Goal: Transaction & Acquisition: Purchase product/service

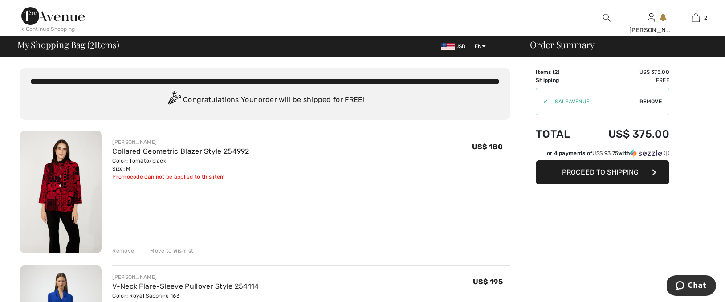
click at [577, 167] on button "Proceed to Shipping" at bounding box center [603, 172] width 134 height 24
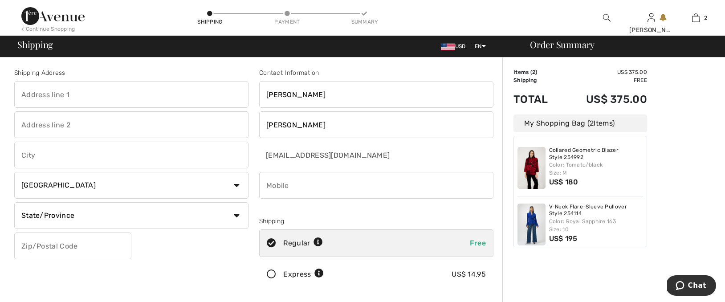
click at [295, 188] on input "phone" at bounding box center [376, 185] width 234 height 27
type input "6179745721"
type input "49 Newbridge Road"
type input "Sudbury"
select select "US"
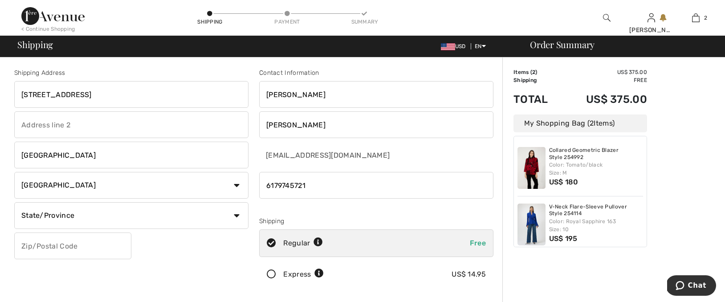
select select "MA"
type input "01776"
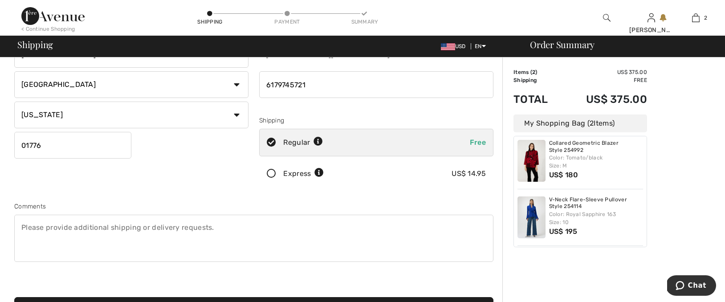
scroll to position [171, 0]
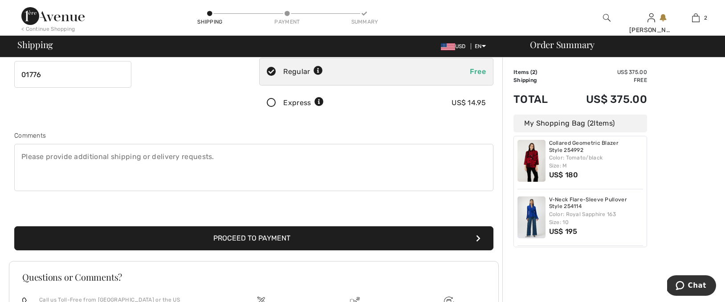
click at [535, 150] on img at bounding box center [532, 161] width 28 height 42
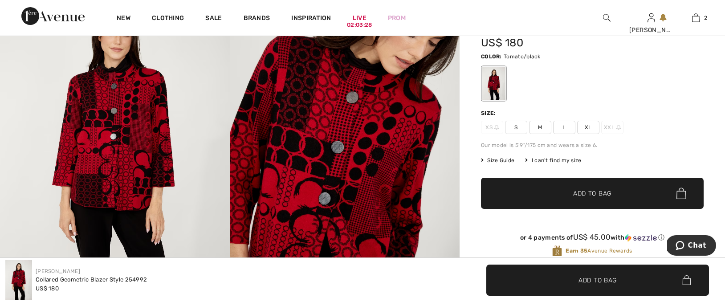
scroll to position [73, 0]
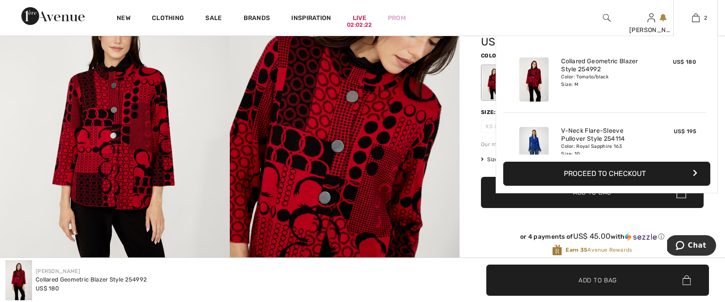
click at [642, 174] on button "Proceed to Checkout" at bounding box center [606, 174] width 207 height 24
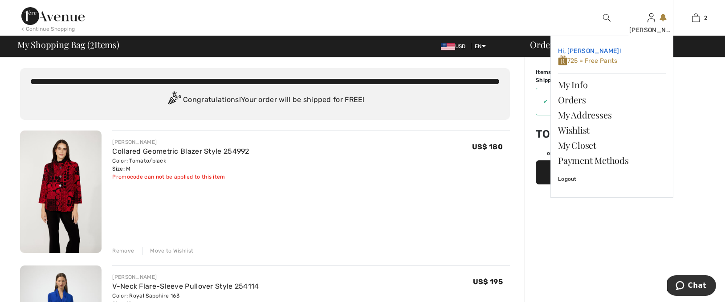
click at [602, 58] on span "725 = Free Pants" at bounding box center [587, 61] width 59 height 8
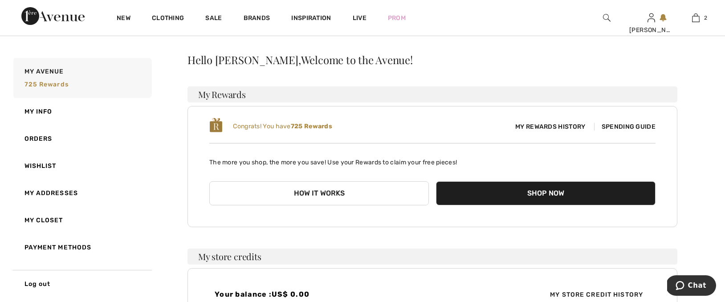
scroll to position [70, 0]
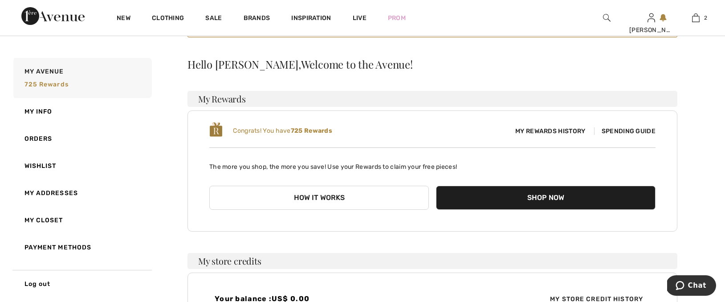
click at [637, 128] on span "Spending Guide" at bounding box center [624, 131] width 61 height 8
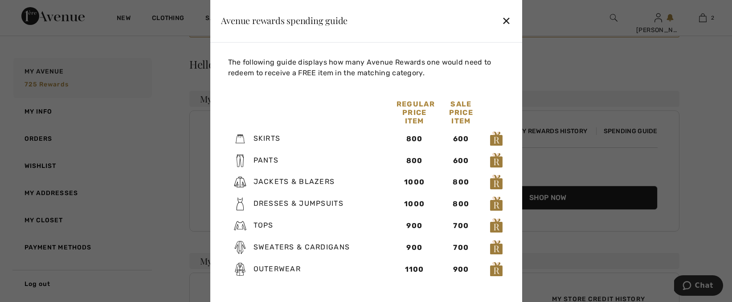
click at [506, 17] on div "✕" at bounding box center [506, 20] width 9 height 19
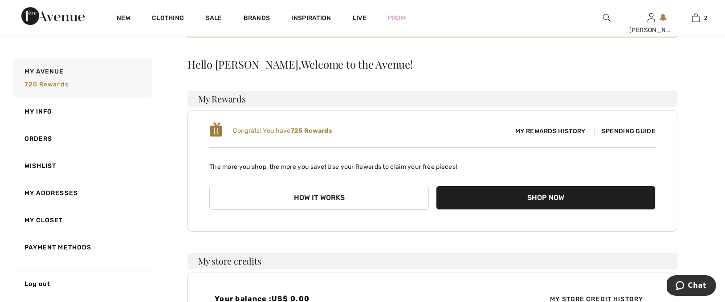
click at [498, 196] on button "Shop Now" at bounding box center [546, 198] width 220 height 24
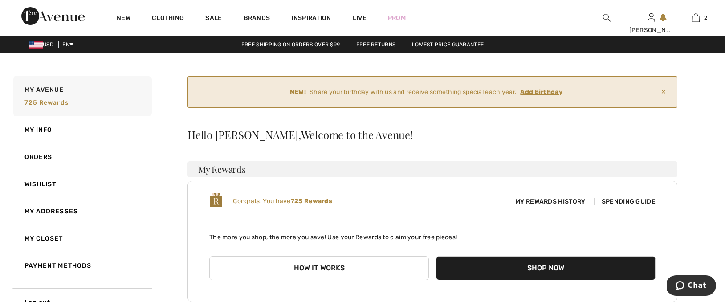
click at [566, 200] on span "My Rewards History" at bounding box center [550, 201] width 84 height 9
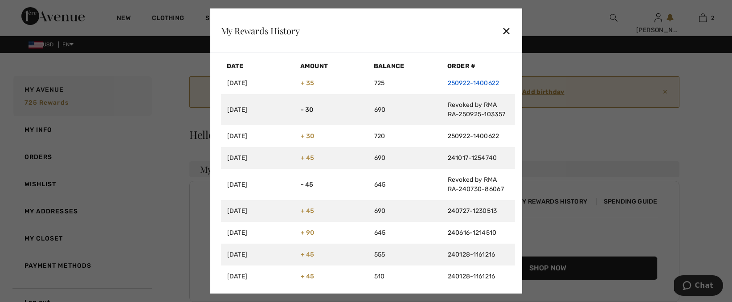
click at [458, 82] on link "250922-1400622" at bounding box center [474, 83] width 52 height 8
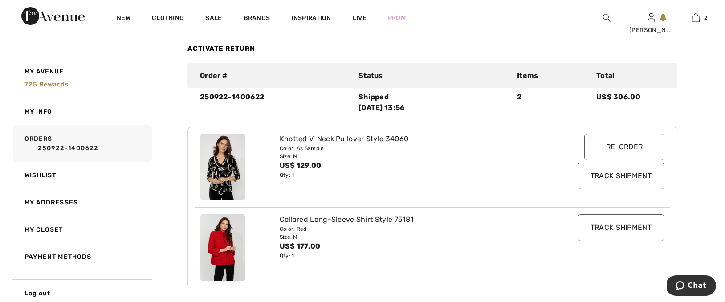
scroll to position [157, 0]
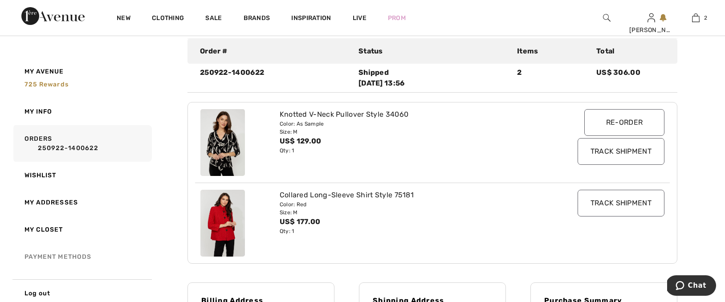
click at [79, 257] on link "Payment Methods" at bounding box center [82, 256] width 140 height 27
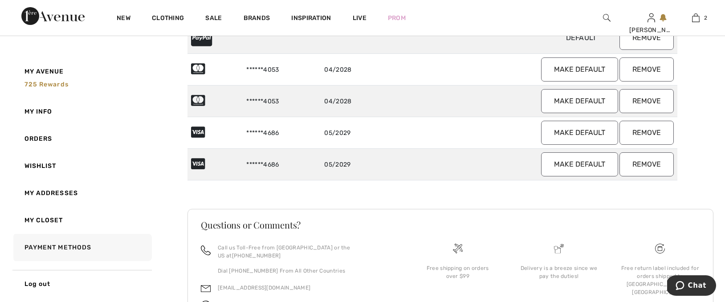
scroll to position [0, 0]
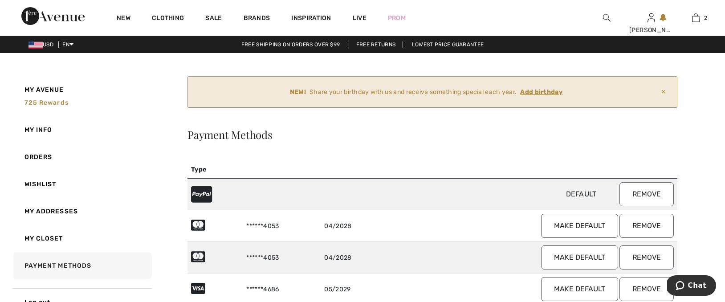
click at [539, 92] on ins "Add birthday" at bounding box center [541, 92] width 42 height 8
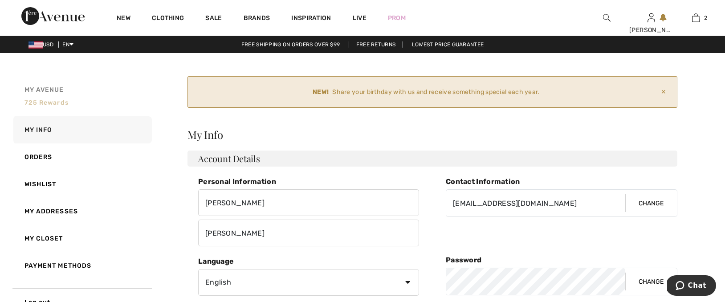
click at [46, 103] on span "725 rewards" at bounding box center [46, 103] width 44 height 8
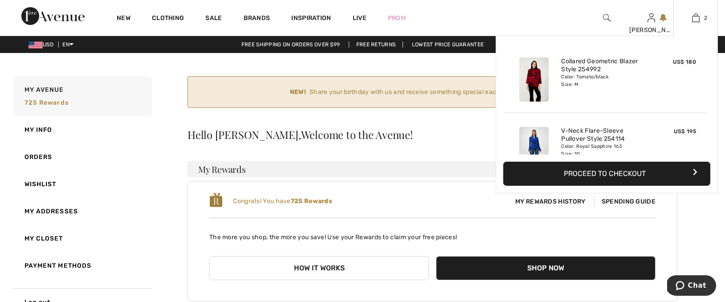
click at [632, 170] on button "Proceed to Checkout" at bounding box center [606, 174] width 207 height 24
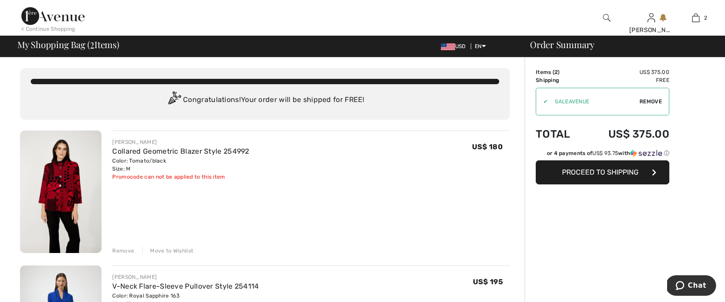
click at [619, 171] on span "Proceed to Shipping" at bounding box center [600, 172] width 77 height 8
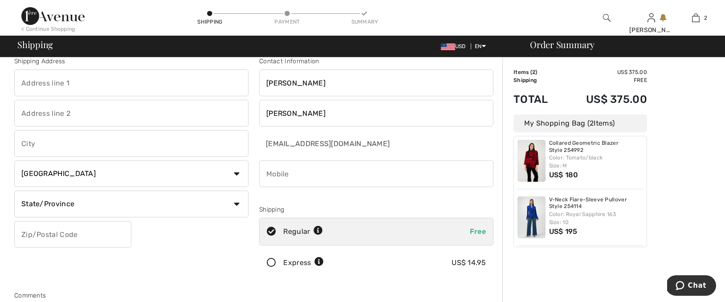
scroll to position [12, 0]
click at [379, 177] on input "phone" at bounding box center [376, 173] width 234 height 27
type input "6179745721"
type input "[STREET_ADDRESS]"
type input "[GEOGRAPHIC_DATA]"
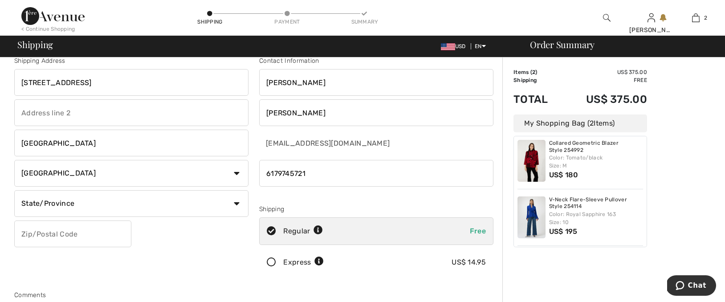
select select "MA"
type input "01776"
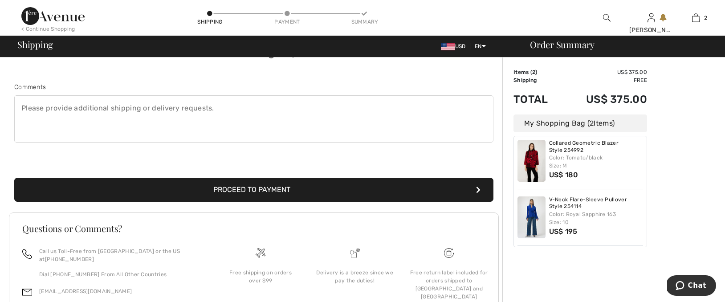
scroll to position [228, 0]
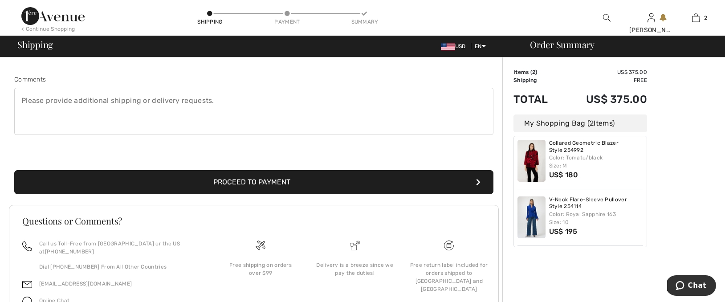
click at [271, 180] on button "Proceed to Payment" at bounding box center [253, 182] width 479 height 24
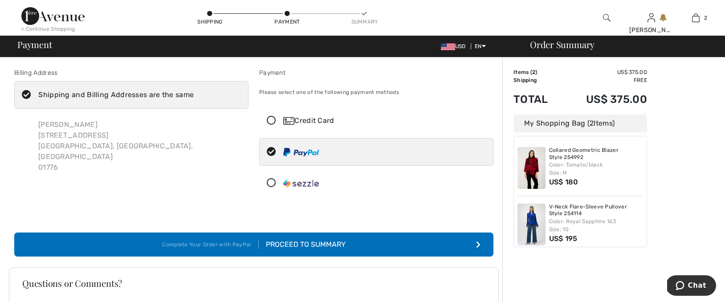
click at [272, 119] on icon at bounding box center [272, 120] width 24 height 9
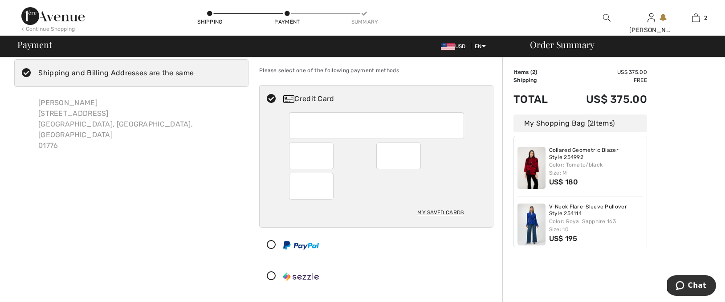
scroll to position [148, 0]
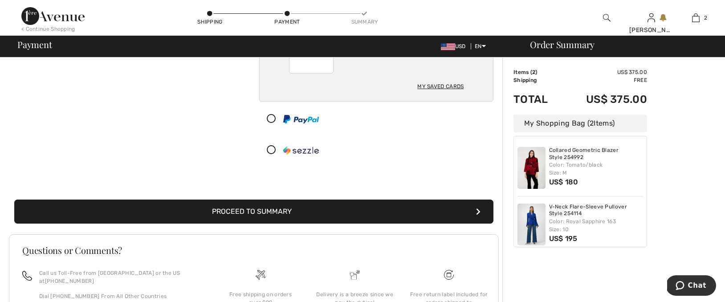
click at [360, 210] on button "Proceed to Summary" at bounding box center [253, 212] width 479 height 24
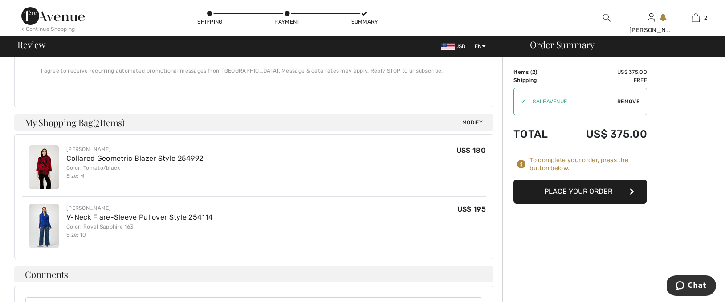
scroll to position [304, 0]
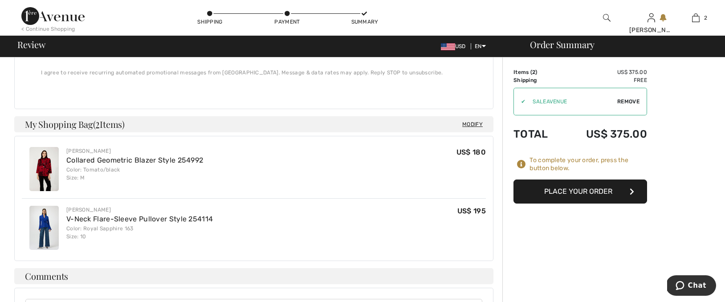
click at [542, 188] on button "Place Your Order" at bounding box center [581, 192] width 134 height 24
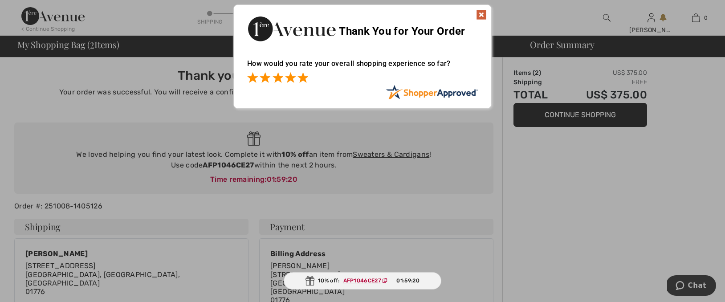
click at [304, 78] on span at bounding box center [303, 77] width 11 height 11
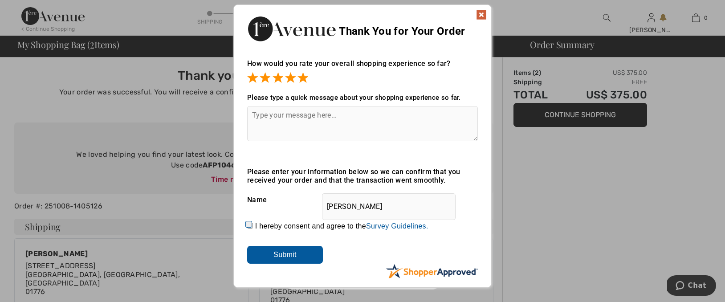
click at [299, 253] on input "Submit" at bounding box center [285, 255] width 76 height 18
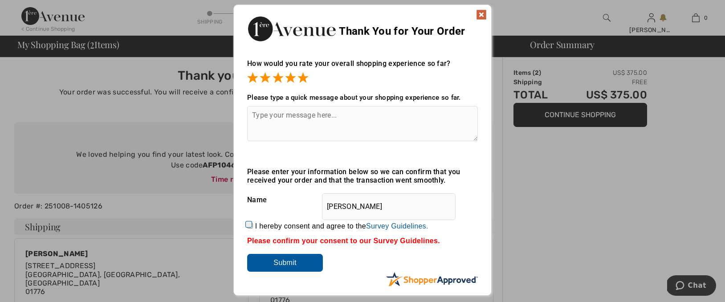
click at [287, 258] on input "Submit" at bounding box center [285, 263] width 76 height 18
click at [248, 225] on input "I hereby consent and agree to the By submitting a review, you grant permission …" at bounding box center [250, 226] width 6 height 6
checkbox input "true"
click at [299, 255] on input "Submit" at bounding box center [285, 263] width 76 height 18
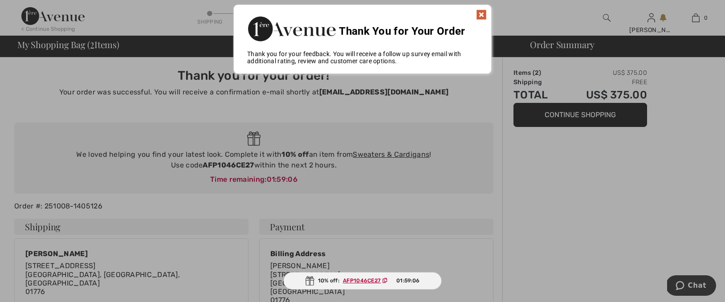
click at [482, 13] on img at bounding box center [481, 14] width 11 height 11
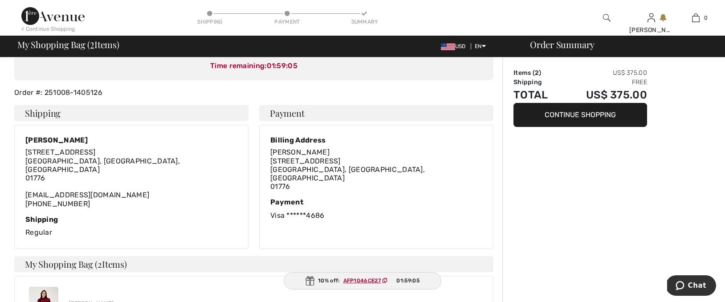
scroll to position [187, 0]
